Goal: Entertainment & Leisure: Consume media (video, audio)

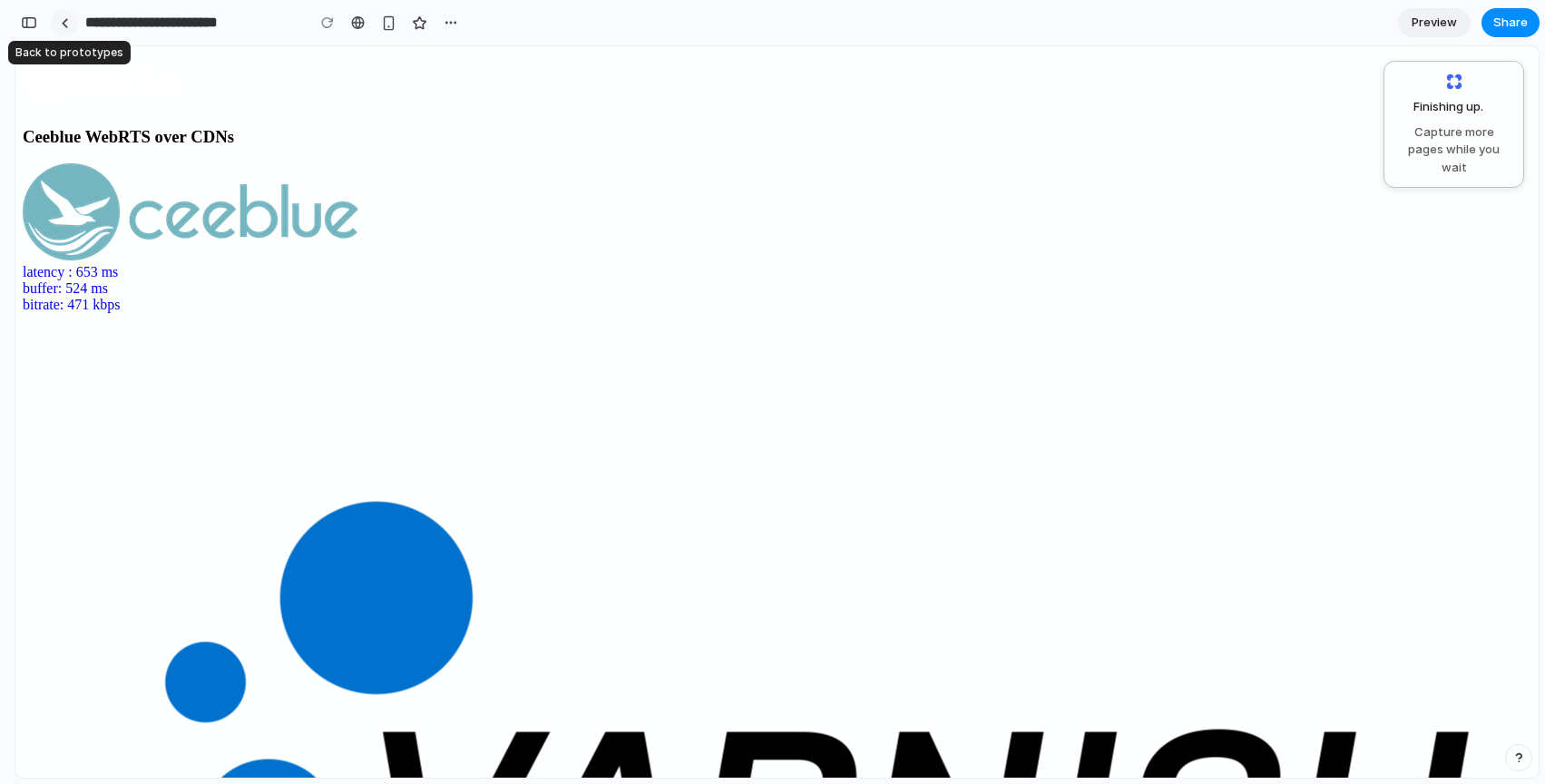
click at [66, 22] on div at bounding box center [64, 23] width 8 height 10
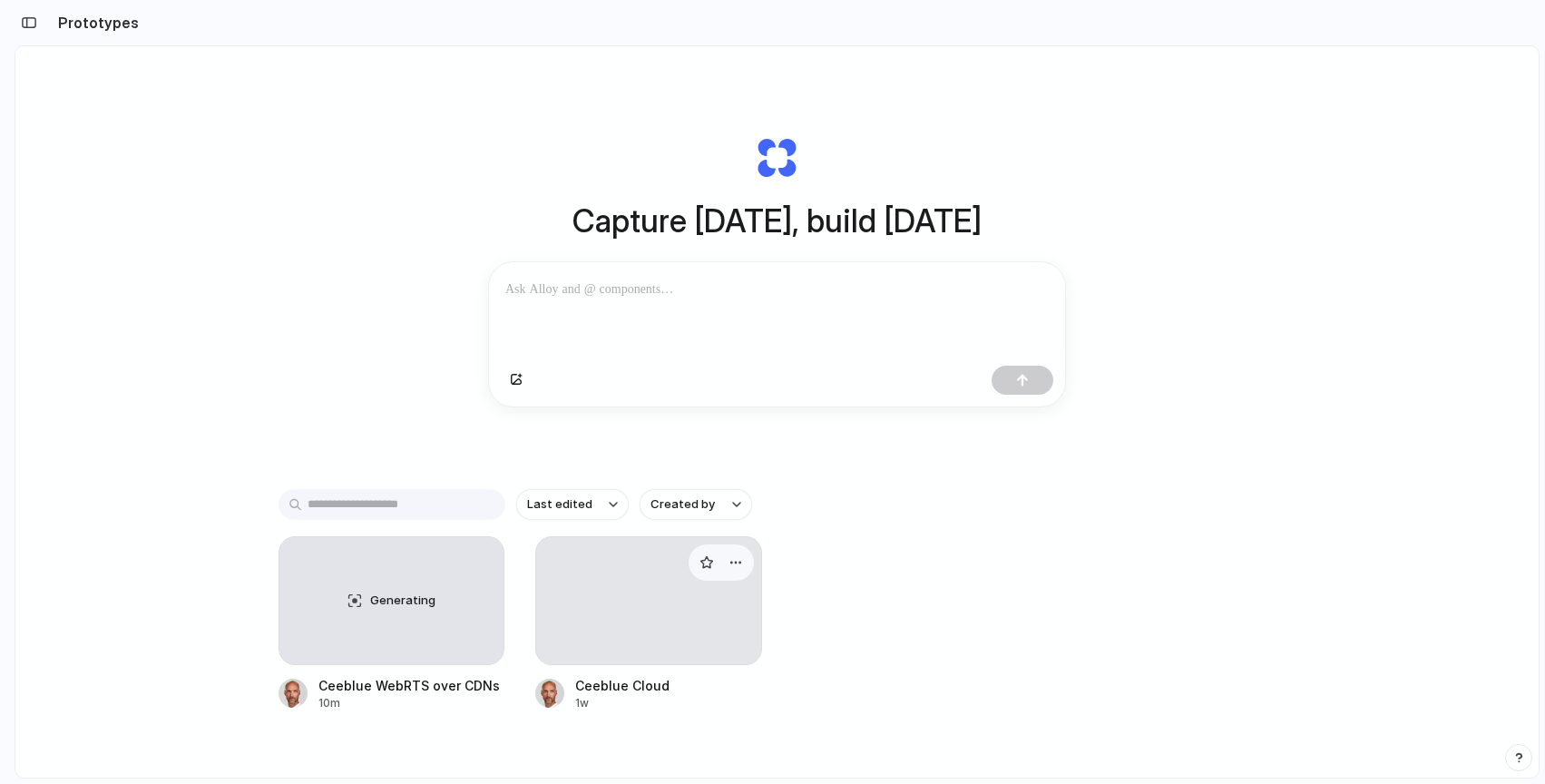
click at [621, 637] on div at bounding box center [649, 601] width 227 height 129
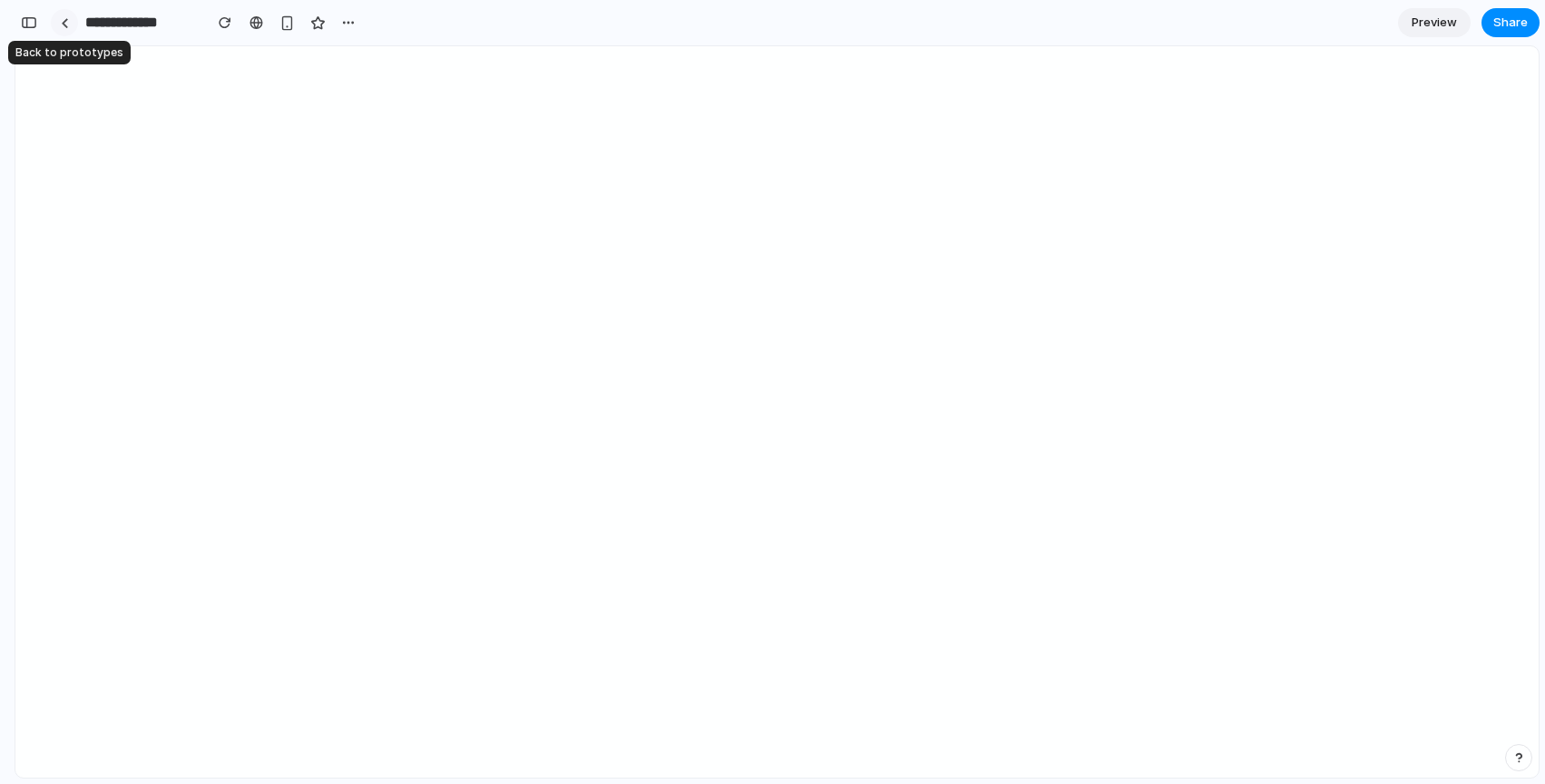
click at [64, 29] on link at bounding box center [64, 23] width 28 height 28
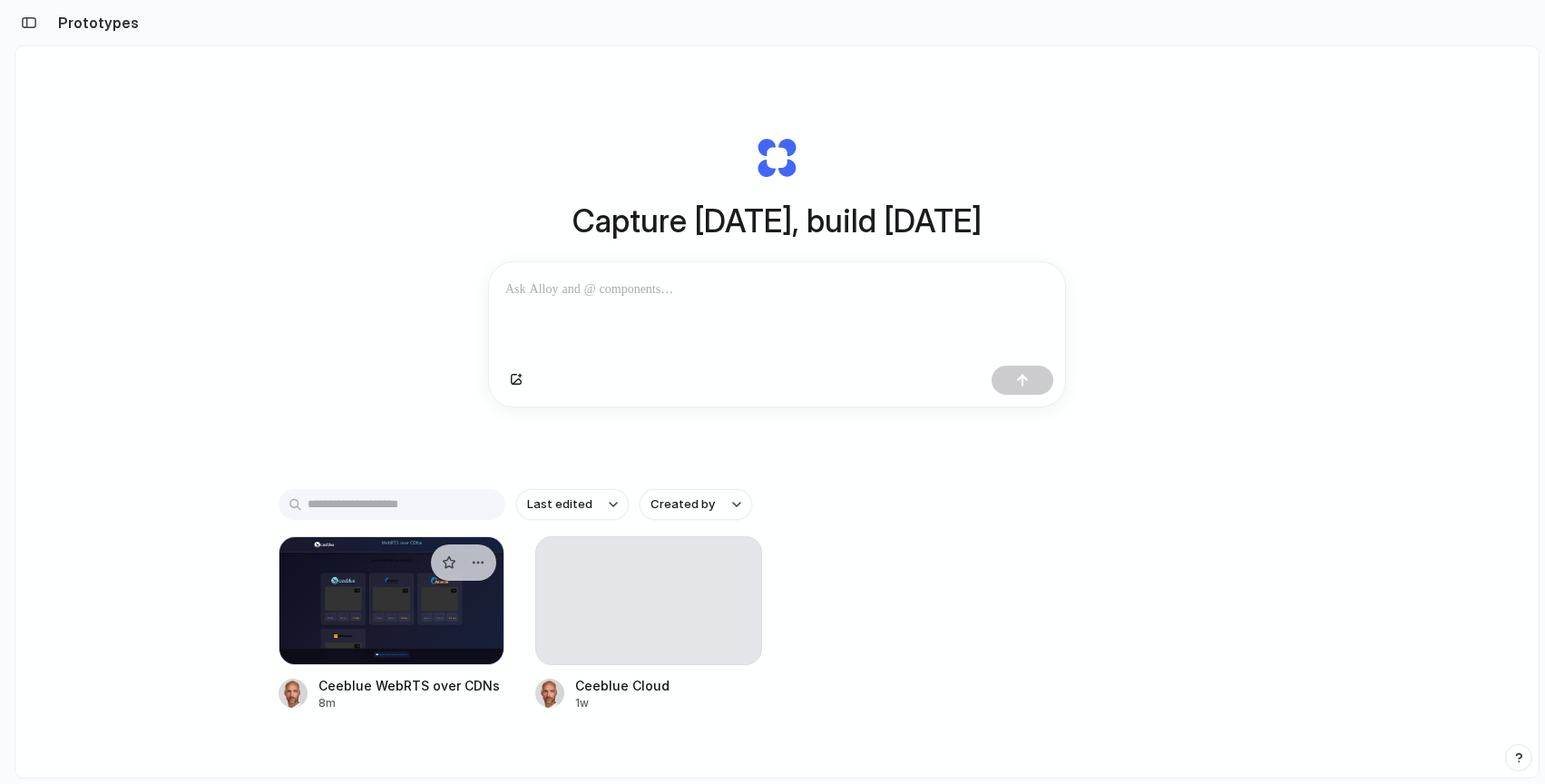
click at [440, 630] on div at bounding box center [392, 601] width 227 height 129
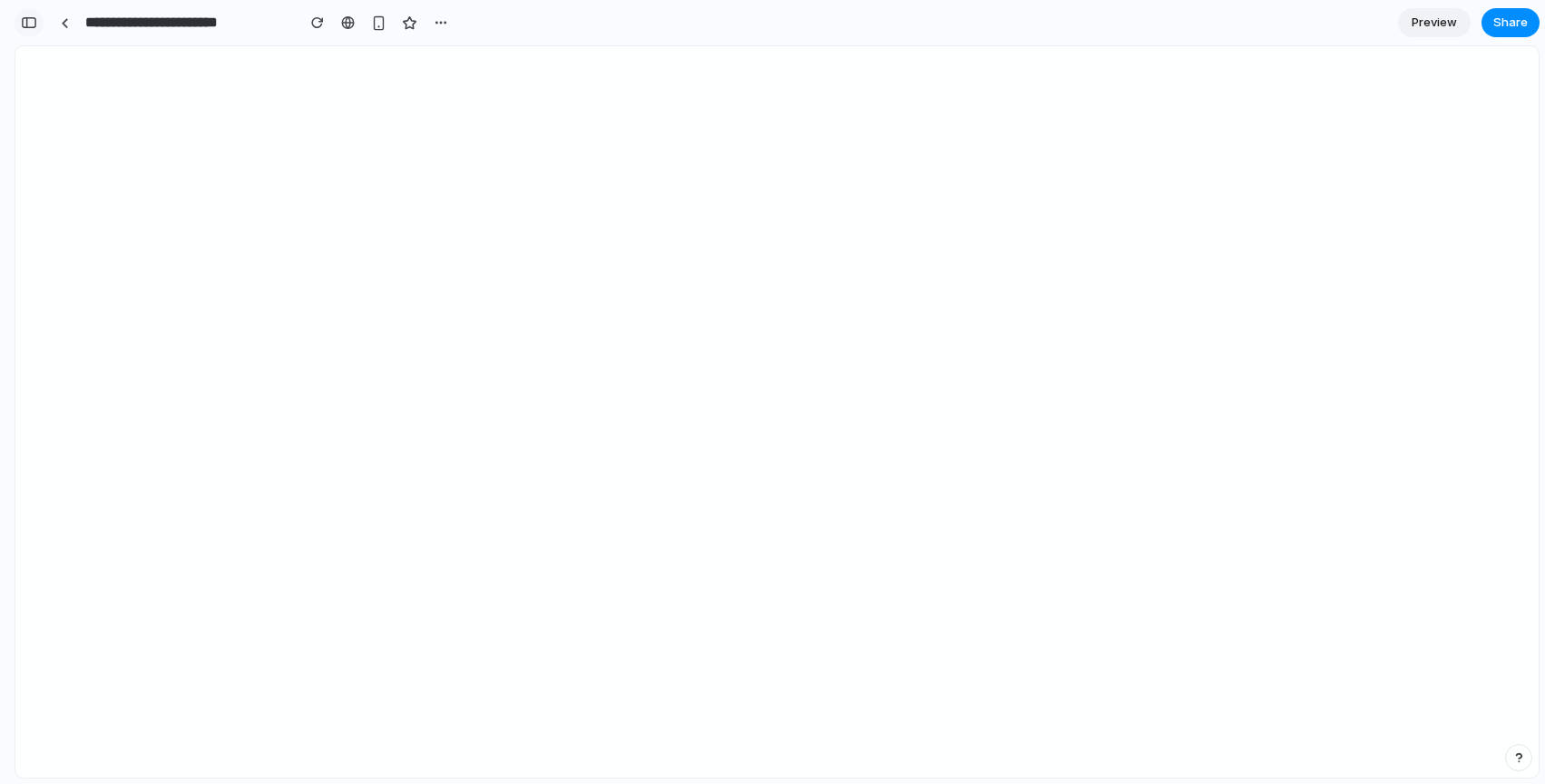
click at [36, 26] on div "button" at bounding box center [29, 23] width 17 height 13
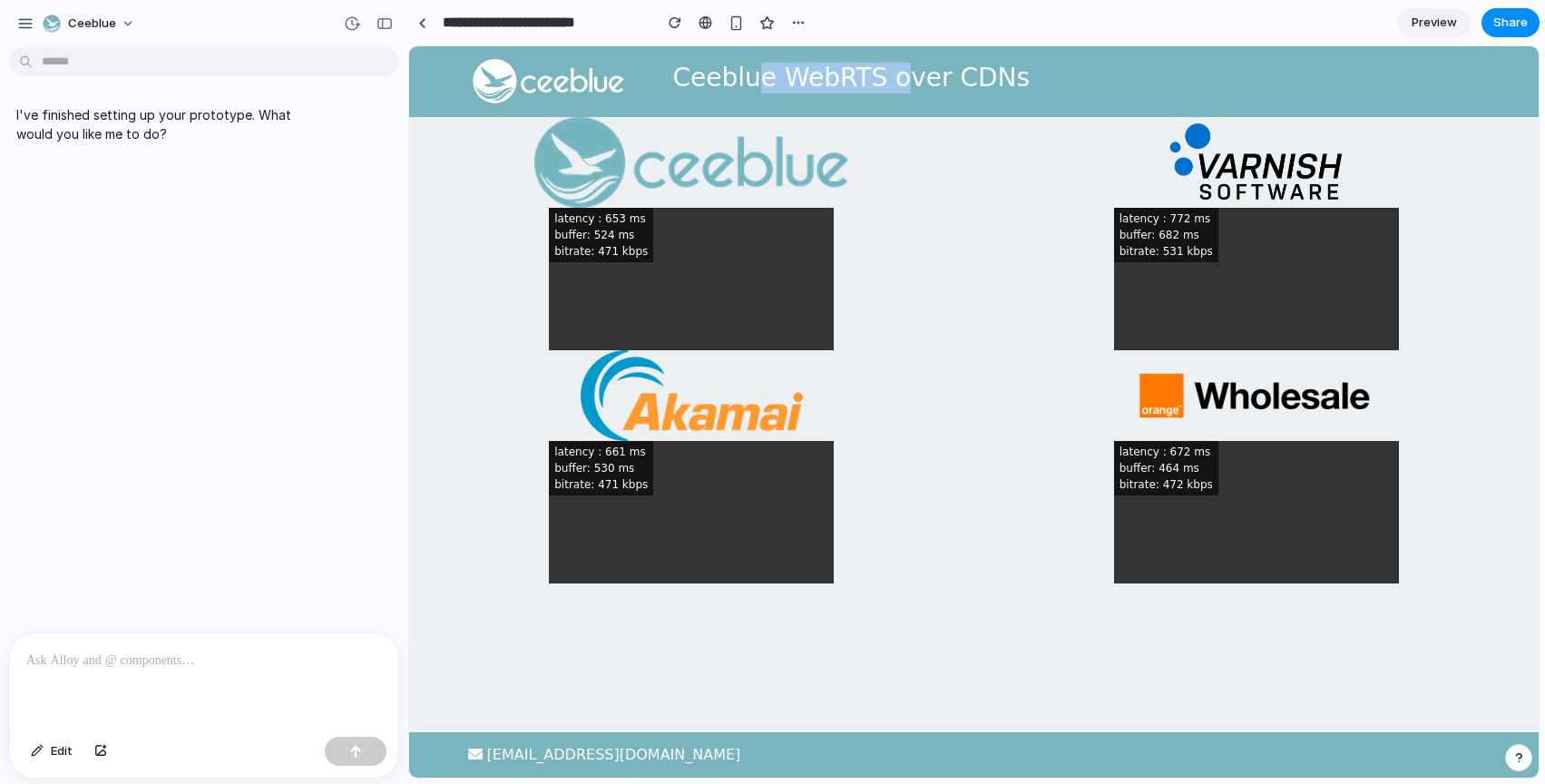
drag, startPoint x: 756, startPoint y: 76, endPoint x: 892, endPoint y: 84, distance: 136.2
click at [892, 84] on h3 "Ceeblue WebRTS over CDNs" at bounding box center [851, 77] width 357 height 30
click at [921, 232] on div "latency : 653 ms buffer: 524 ms bitrate: 471 kbps" at bounding box center [692, 233] width 566 height 233
click at [130, 681] on div at bounding box center [204, 681] width 388 height 96
click at [129, 680] on div at bounding box center [204, 681] width 388 height 96
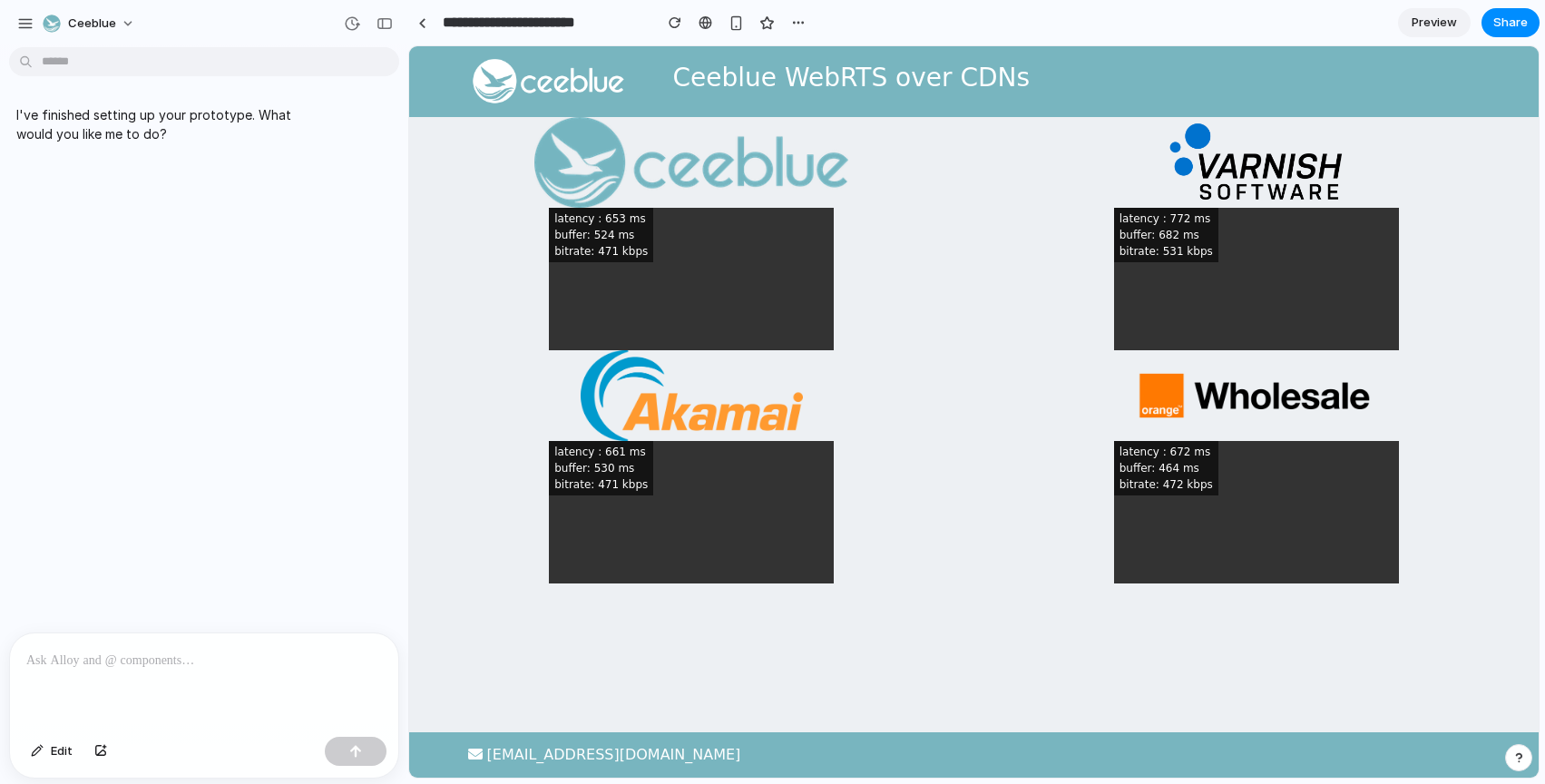
click at [129, 680] on div at bounding box center [204, 681] width 388 height 96
drag, startPoint x: 599, startPoint y: 466, endPoint x: 626, endPoint y: 479, distance: 30.0
click at [626, 479] on video at bounding box center [691, 512] width 285 height 143
click at [221, 692] on div at bounding box center [204, 681] width 388 height 96
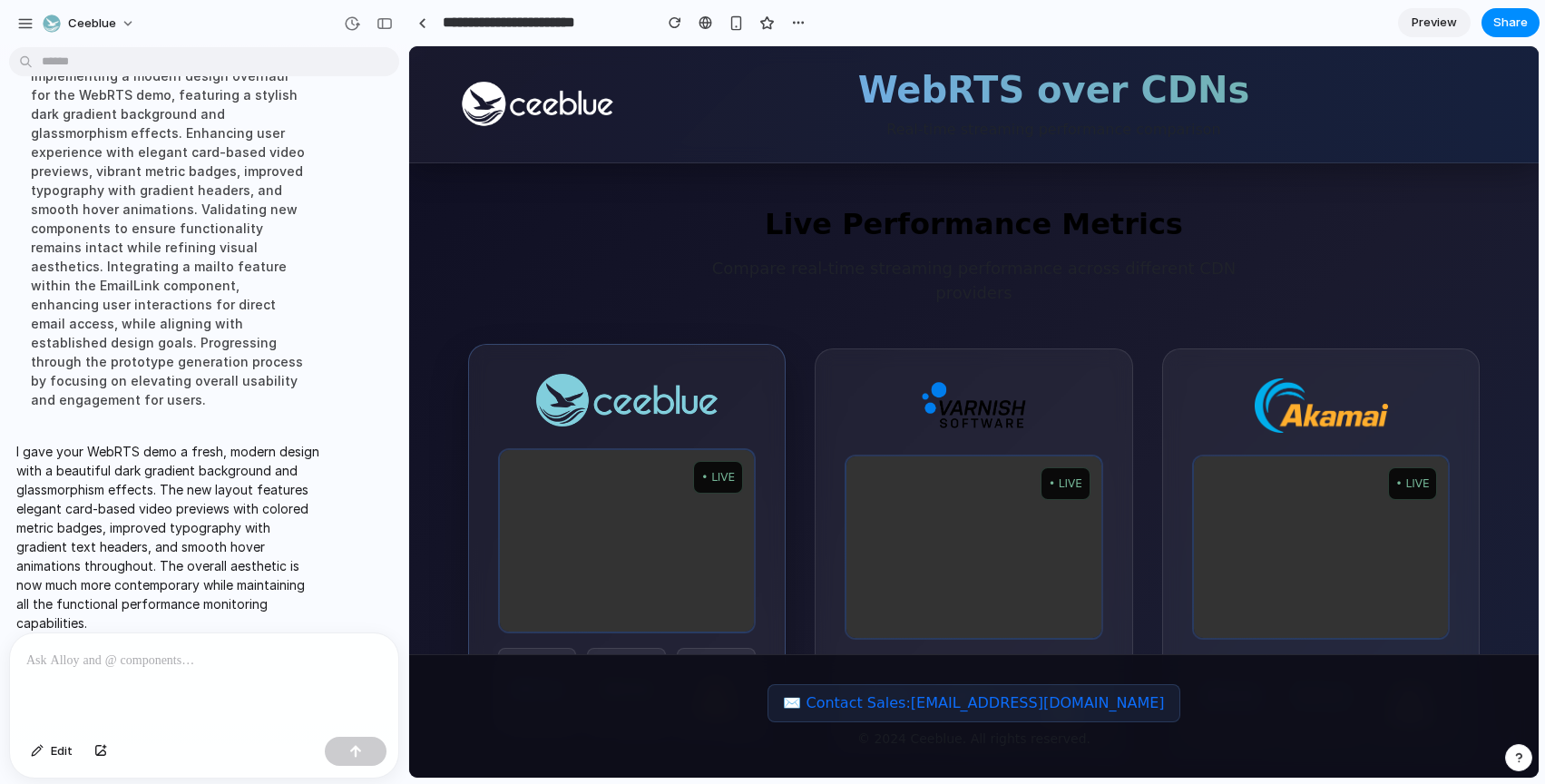
click at [611, 462] on video at bounding box center [627, 540] width 255 height 181
click at [647, 374] on img at bounding box center [626, 400] width 181 height 53
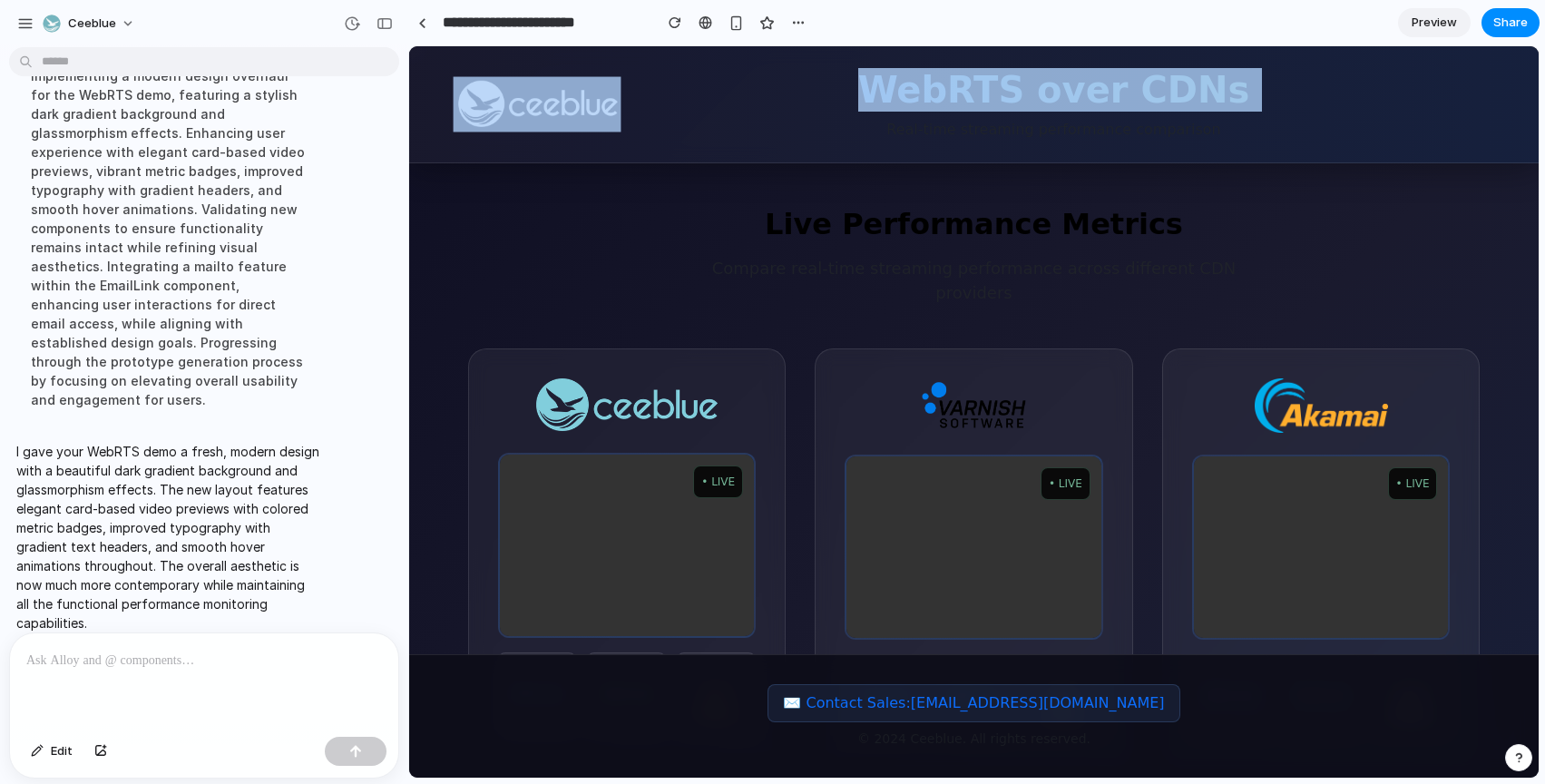
drag, startPoint x: 660, startPoint y: 111, endPoint x: 468, endPoint y: 88, distance: 193.4
click at [468, 88] on div "WebRTS over CDNs Real-time streaming performance comparison" at bounding box center [974, 104] width 1035 height 116
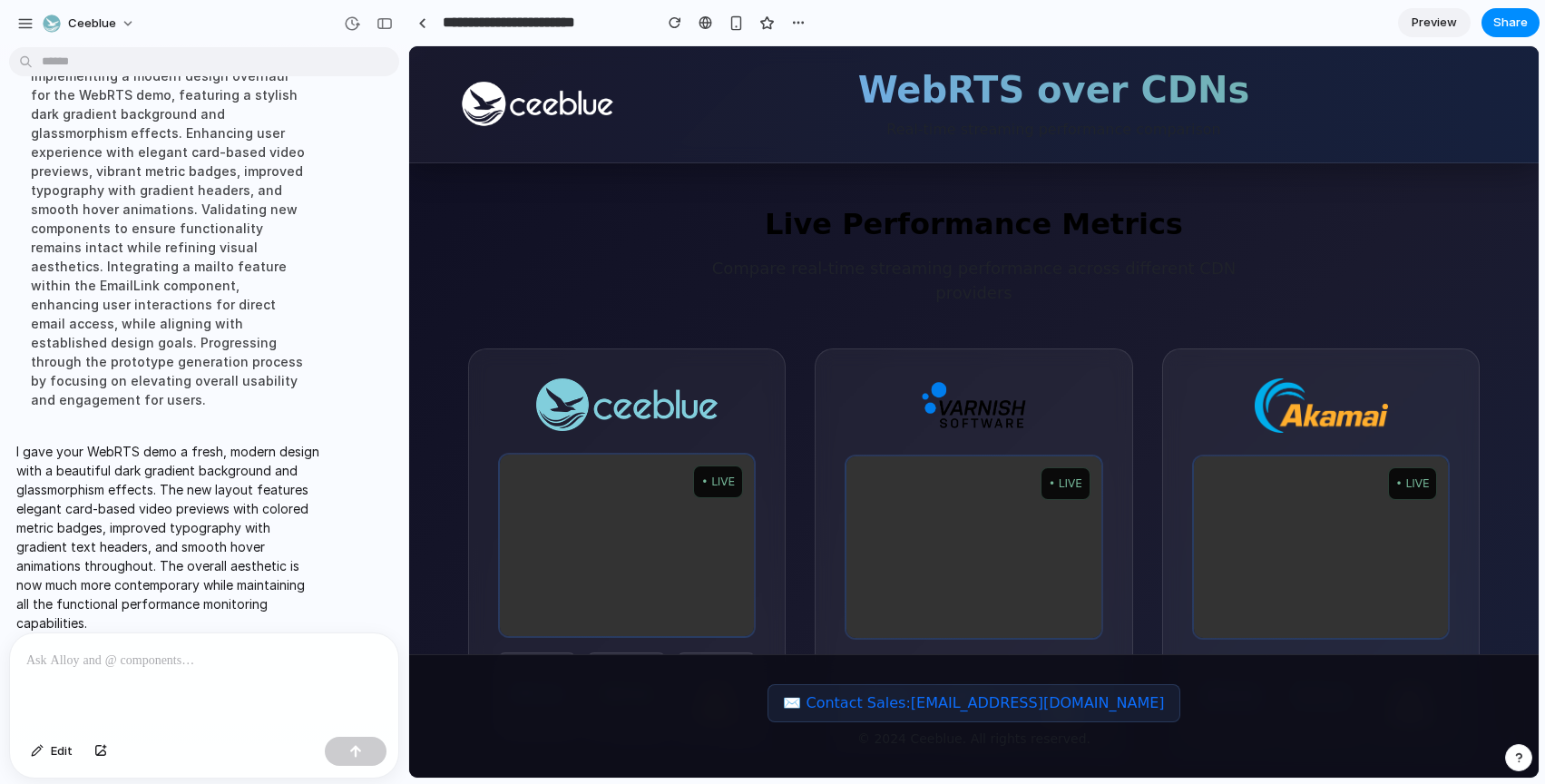
click at [641, 213] on h2 "Live Performance Metrics" at bounding box center [974, 224] width 1012 height 34
click at [205, 657] on p at bounding box center [205, 661] width 356 height 22
drag, startPoint x: 248, startPoint y: 661, endPoint x: 385, endPoint y: 659, distance: 137.0
click at [386, 660] on div "**********" at bounding box center [204, 681] width 388 height 96
